Goal: Task Accomplishment & Management: Complete application form

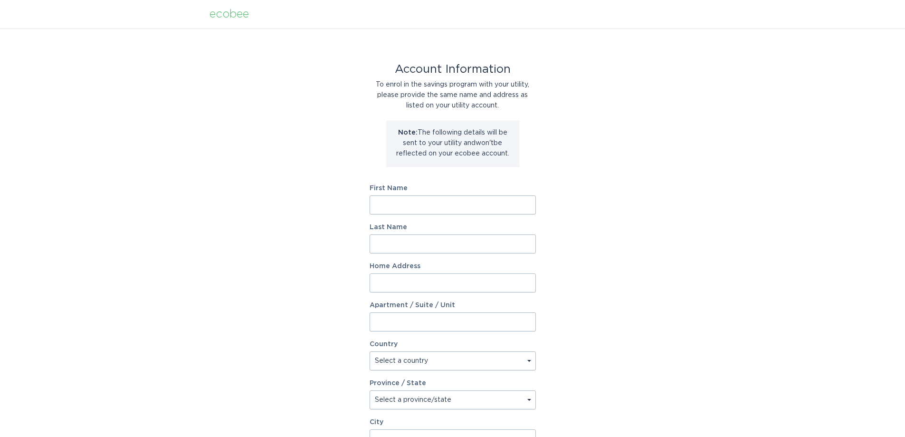
click at [434, 202] on input "First Name" at bounding box center [453, 204] width 166 height 19
drag, startPoint x: 235, startPoint y: 16, endPoint x: 629, endPoint y: 61, distance: 397.1
click at [629, 60] on div "Account Information To enrol in the savings program with your utility, please p…" at bounding box center [452, 291] width 905 height 525
click at [466, 203] on input "First Name" at bounding box center [453, 204] width 166 height 19
click at [509, 202] on input "First Name" at bounding box center [453, 204] width 166 height 19
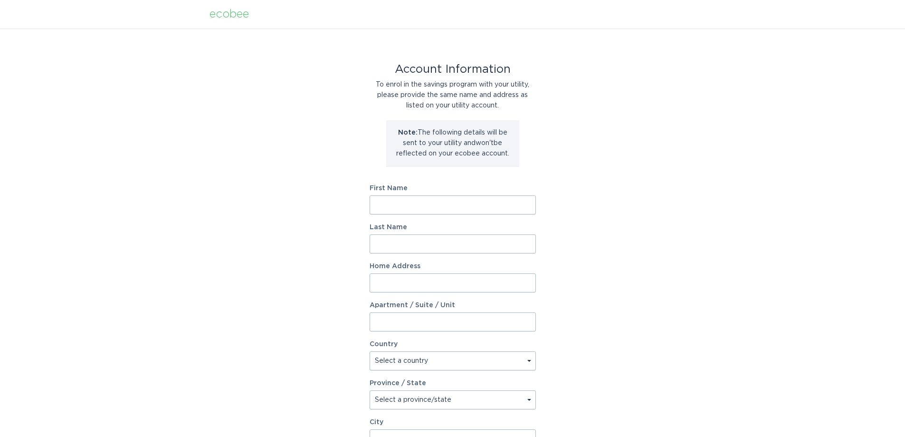
click at [629, 204] on div "Account Information To enrol in the savings program with your utility, please p…" at bounding box center [452, 291] width 905 height 525
click at [444, 203] on input "First Name" at bounding box center [453, 204] width 166 height 19
type input "Michael"
type input "Chung"
type input "3050 Orleans Road"
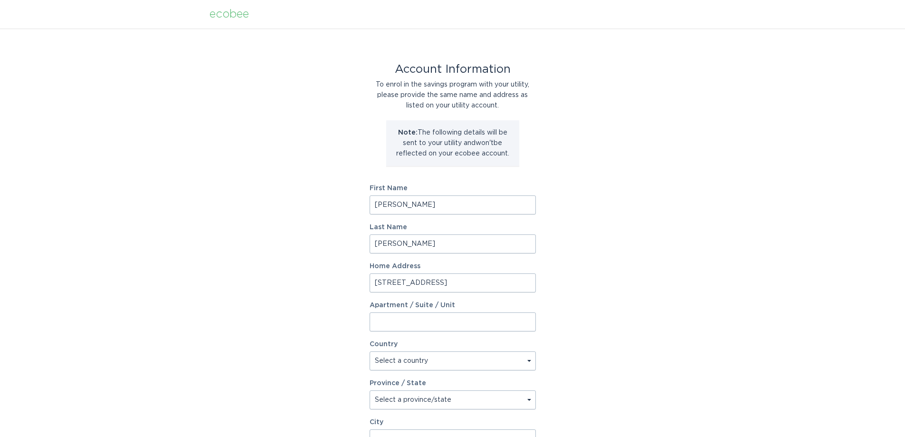
select select "CA"
type input "Mississauga"
type input "L5L 5P7"
select select "ON"
click at [446, 322] on input "Apartment / Suite / Unit" at bounding box center [453, 321] width 166 height 19
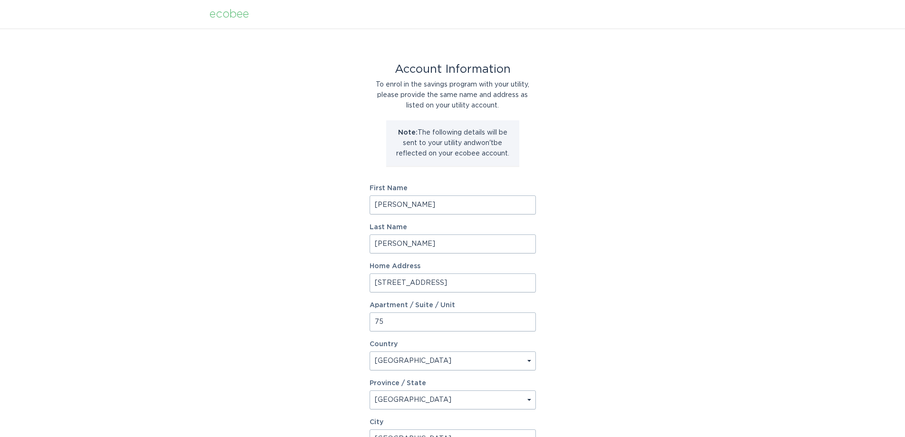
type input "75"
click at [598, 305] on div "Account Information To enrol in the savings program with your utility, please p…" at bounding box center [452, 291] width 905 height 525
click at [227, 15] on div "ecobee" at bounding box center [229, 14] width 39 height 10
drag, startPoint x: 240, startPoint y: 17, endPoint x: 195, endPoint y: 80, distance: 78.1
click at [195, 80] on div "Account Information To enrol in the savings program with your utility, please p…" at bounding box center [452, 291] width 905 height 525
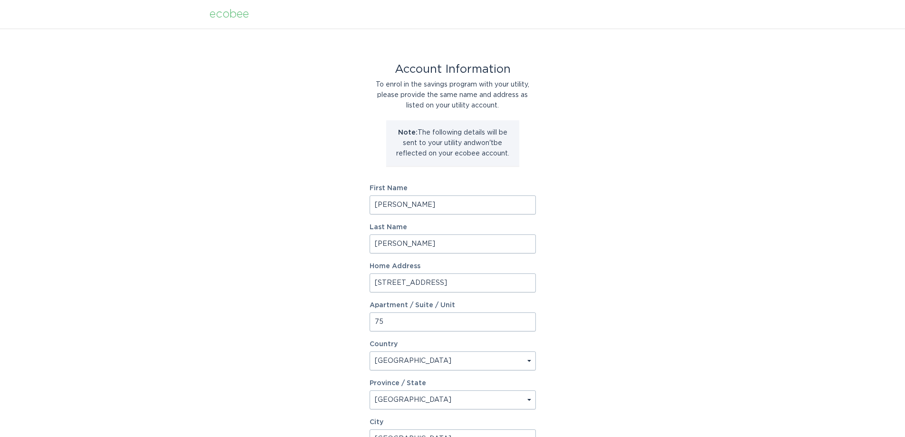
click at [243, 14] on div "ecobee" at bounding box center [229, 14] width 39 height 10
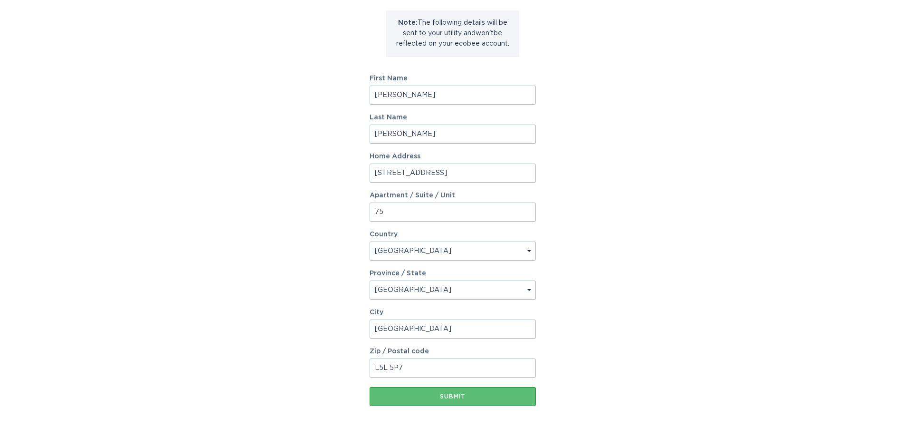
scroll to position [142, 0]
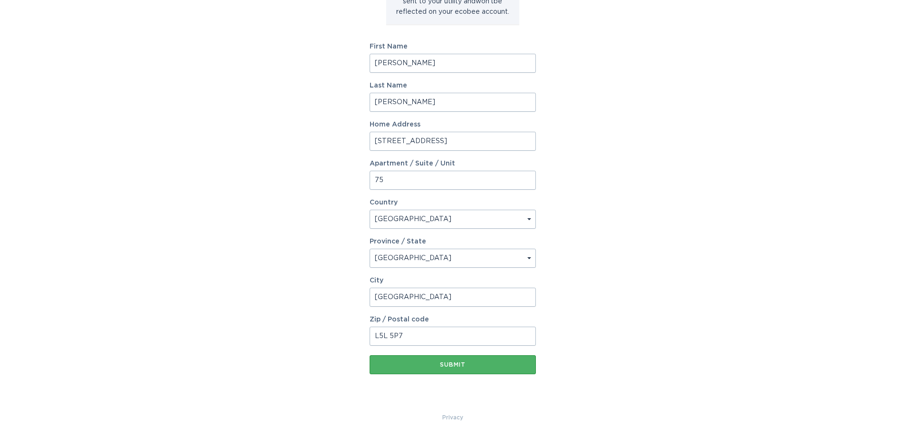
click at [440, 369] on button "Submit" at bounding box center [453, 364] width 166 height 19
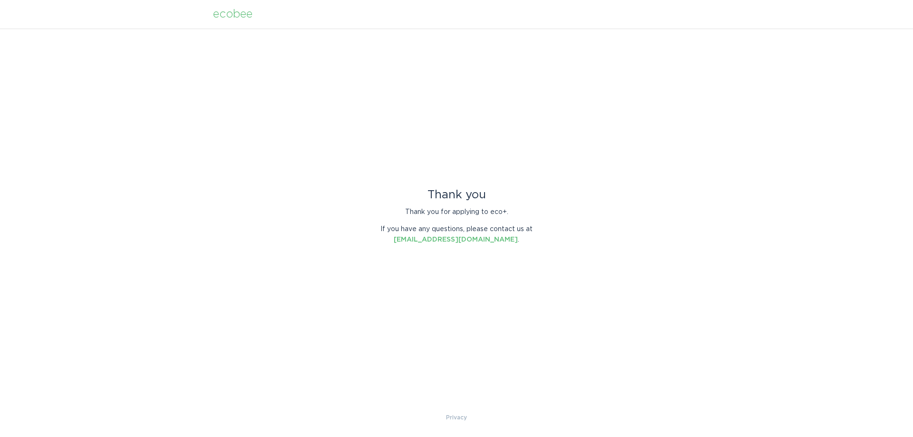
drag, startPoint x: 616, startPoint y: 106, endPoint x: 596, endPoint y: 96, distance: 22.3
click at [616, 106] on div "Thank you Thank you for applying to eco+. If you have any questions, please con…" at bounding box center [456, 221] width 913 height 384
